Goal: Find contact information

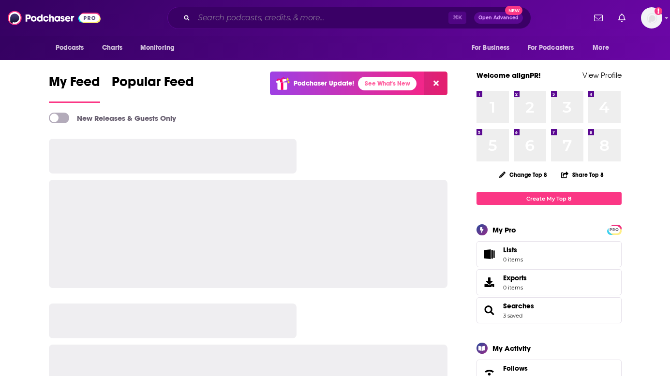
click at [284, 17] on input "Search podcasts, credits, & more..." at bounding box center [321, 17] width 254 height 15
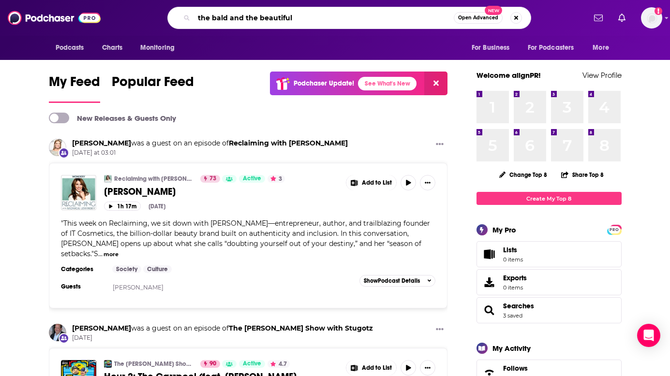
type input "the bald and the beautiful"
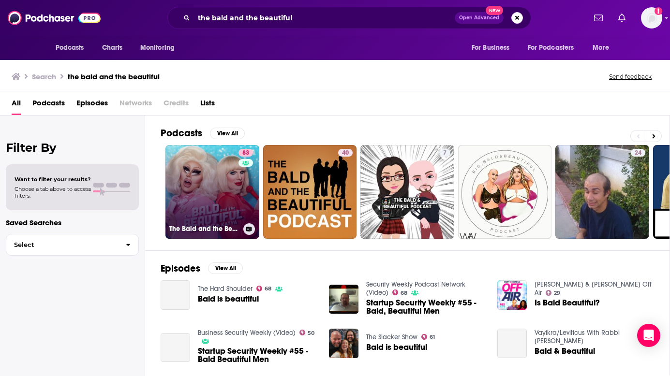
click at [226, 191] on link "83 The Bald and the Beautiful with Trixie and Katya" at bounding box center [212, 192] width 94 height 94
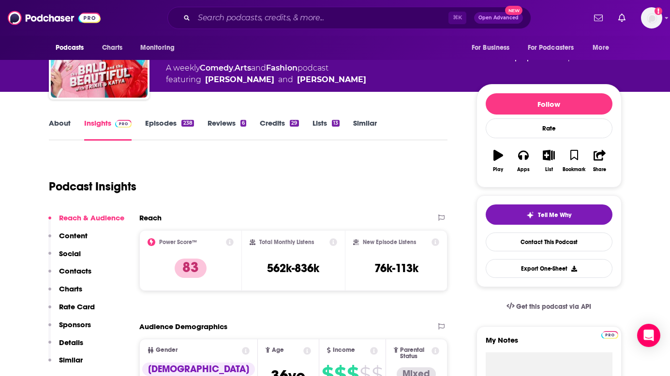
click at [97, 261] on div "Reach & Audience Content Social Contacts Charts Rate Card Sponsors Details Simi…" at bounding box center [86, 293] width 76 height 160
click at [87, 271] on p "Contacts" at bounding box center [75, 271] width 32 height 9
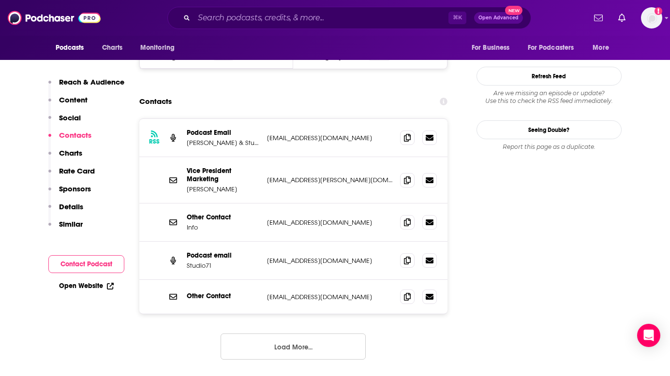
scroll to position [890, 0]
click at [374, 203] on div "Other Contact Info info@studio71.com info@studio71.com" at bounding box center [293, 222] width 309 height 38
click at [410, 133] on icon at bounding box center [407, 137] width 7 height 8
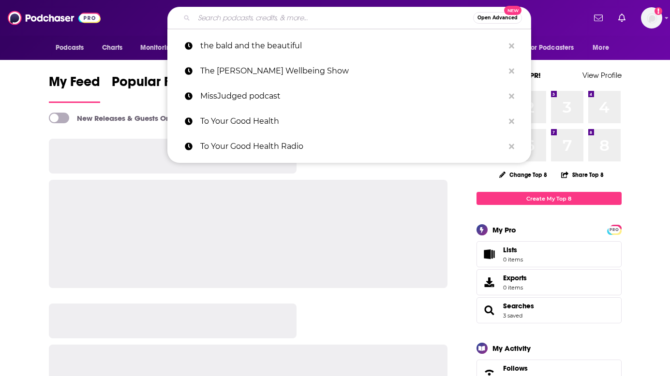
click at [246, 16] on input "Search podcasts, credits, & more..." at bounding box center [333, 17] width 279 height 15
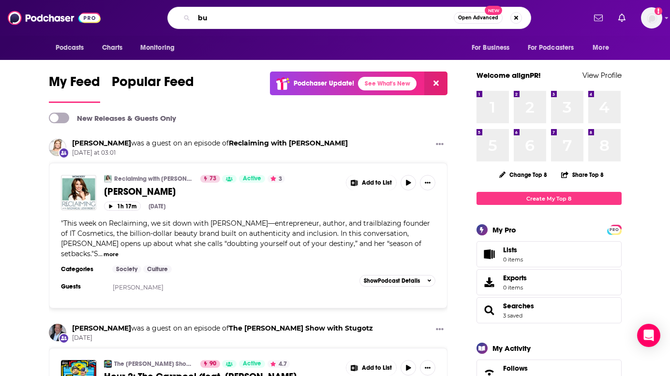
type input "b"
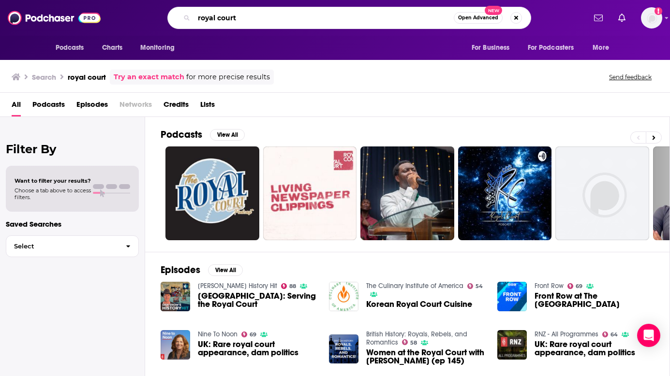
click at [249, 22] on input "royal court" at bounding box center [324, 17] width 260 height 15
type input "emergency intercom"
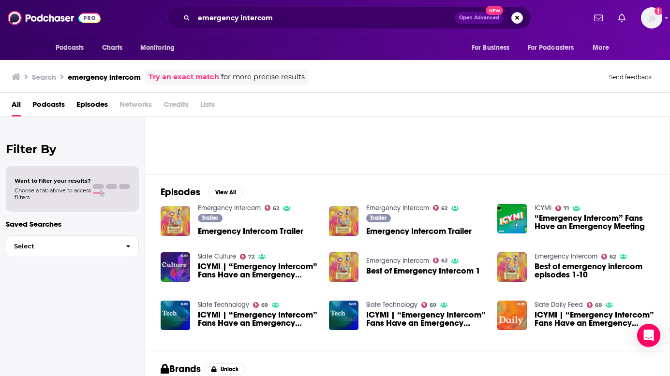
scroll to position [73, 0]
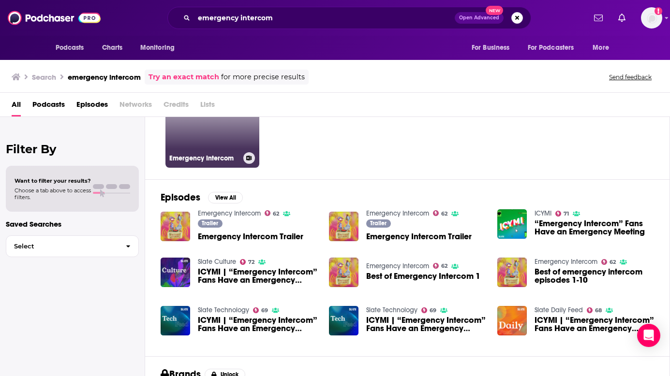
click at [205, 135] on link "62 Emergency Intercom" at bounding box center [212, 121] width 94 height 94
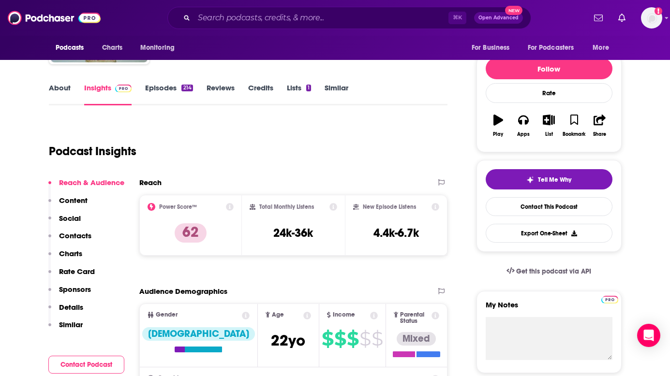
scroll to position [117, 0]
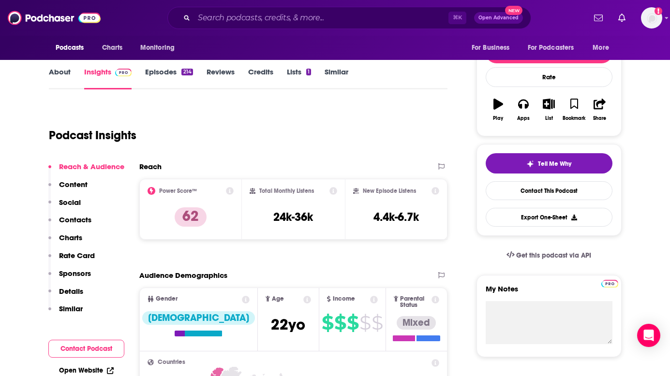
click at [78, 241] on p "Charts" at bounding box center [70, 237] width 23 height 9
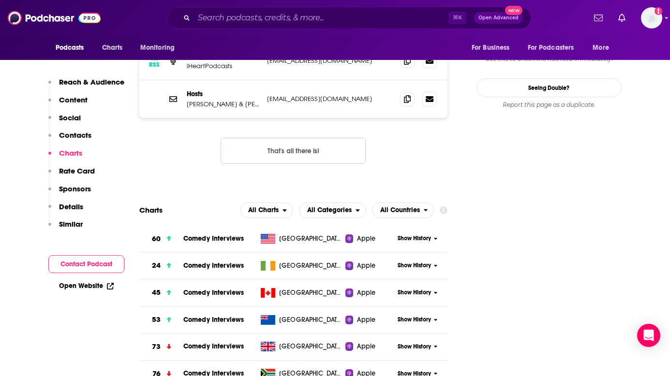
scroll to position [997, 0]
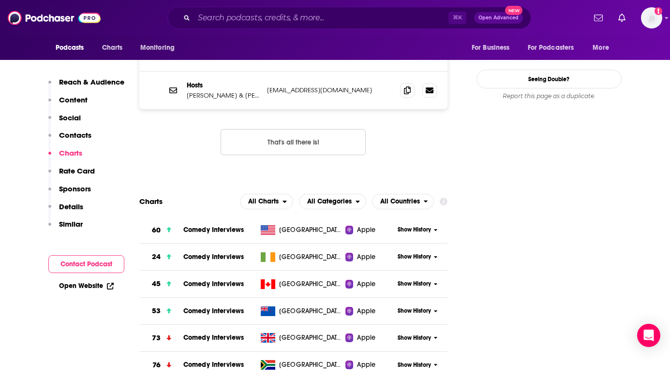
click at [80, 130] on div "Reach & Audience Content Social Contacts Charts Rate Card Sponsors Details Simi…" at bounding box center [86, 157] width 76 height 160
click at [83, 135] on p "Contacts" at bounding box center [75, 135] width 32 height 9
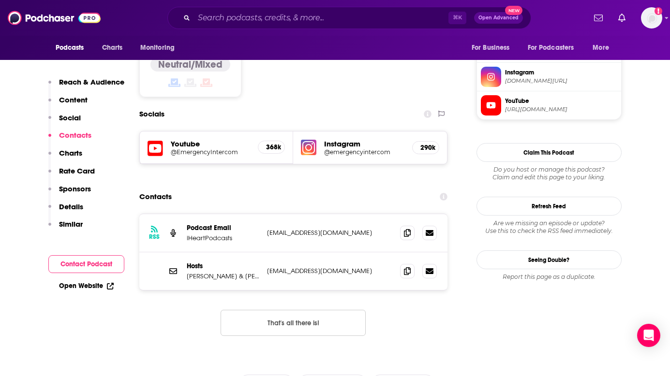
scroll to position [809, 0]
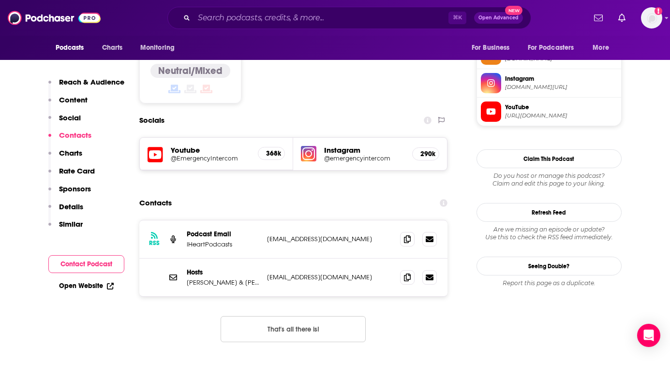
click at [311, 221] on div "RSS Podcast Email iHeartPodcasts [EMAIL_ADDRESS][DOMAIN_NAME] [EMAIL_ADDRESS][D…" at bounding box center [293, 240] width 309 height 38
click at [408, 273] on icon at bounding box center [407, 277] width 7 height 8
